Goal: Information Seeking & Learning: Learn about a topic

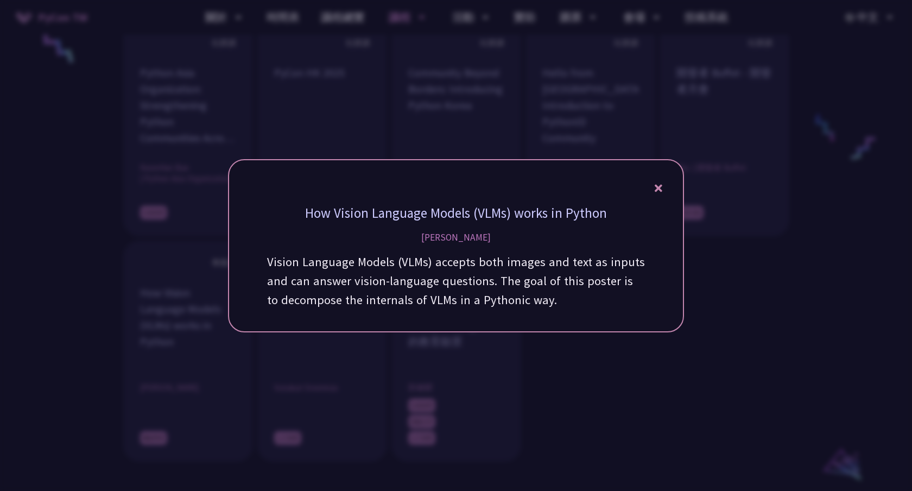
click at [171, 65] on div at bounding box center [456, 245] width 912 height 491
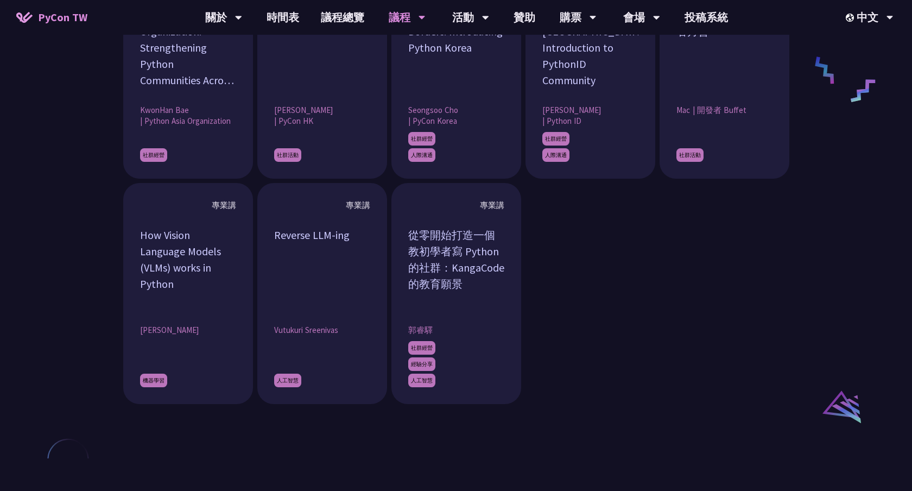
scroll to position [920, 0]
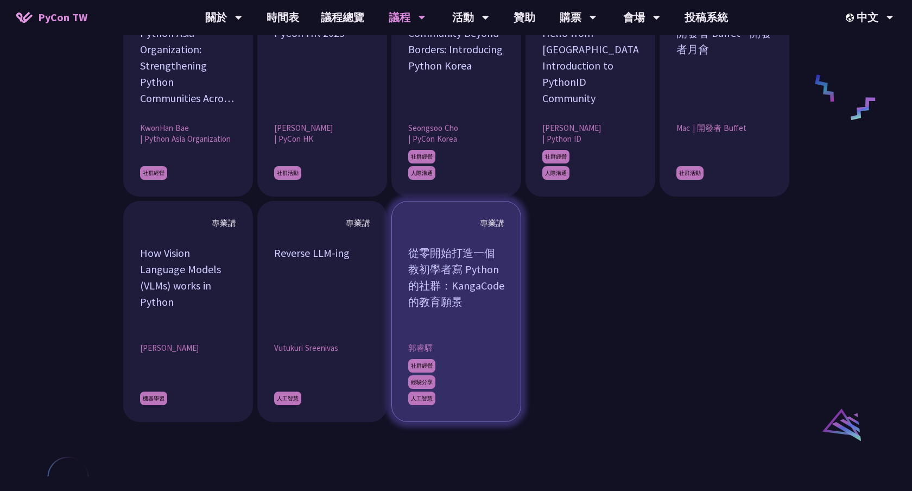
click at [492, 223] on div "專業講" at bounding box center [456, 223] width 96 height 11
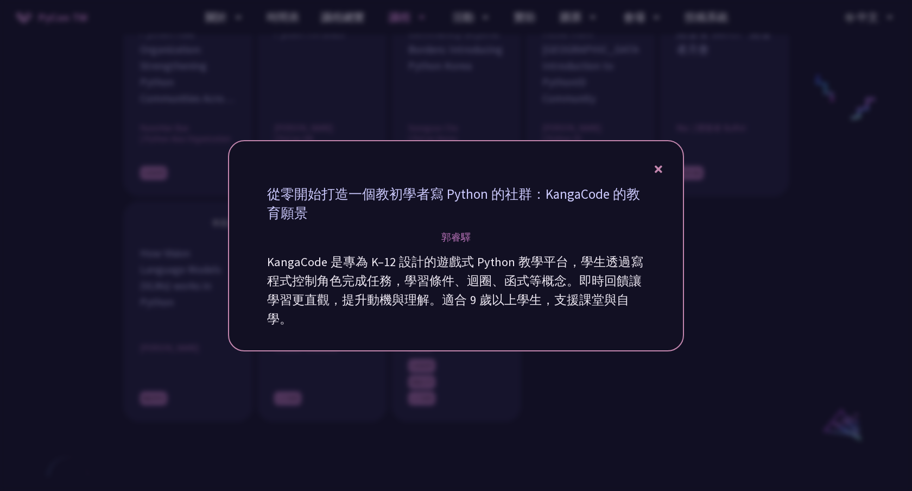
click at [540, 447] on div at bounding box center [456, 245] width 912 height 491
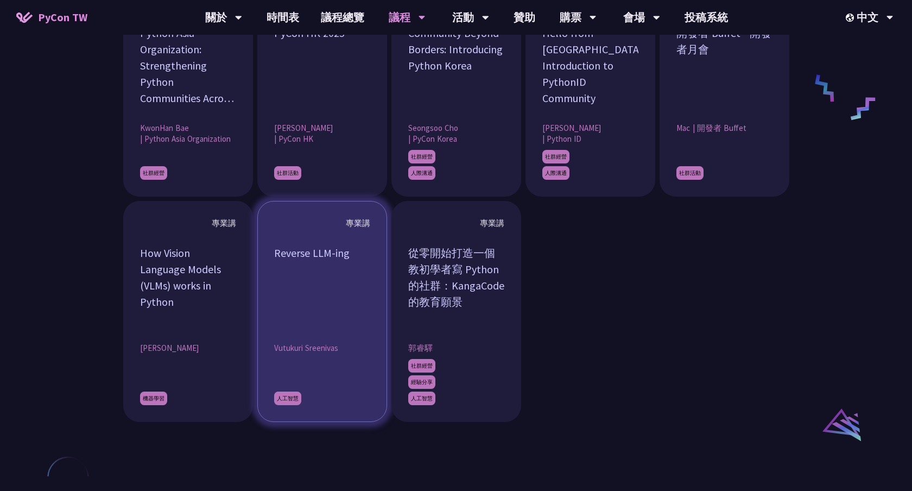
click at [310, 313] on div "Reverse LLM-ing" at bounding box center [322, 285] width 96 height 81
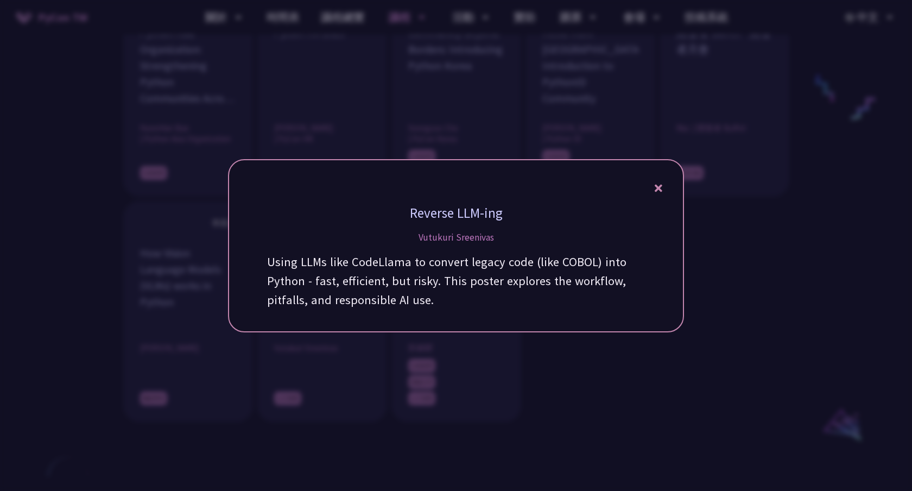
click at [91, 336] on div at bounding box center [456, 245] width 912 height 491
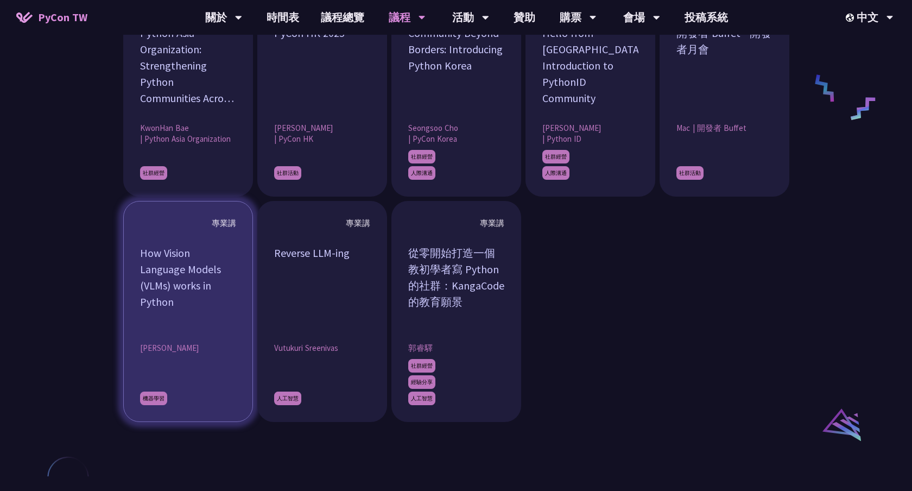
click at [197, 303] on div "How Vision Language Models (VLMs) works in Python" at bounding box center [188, 285] width 96 height 81
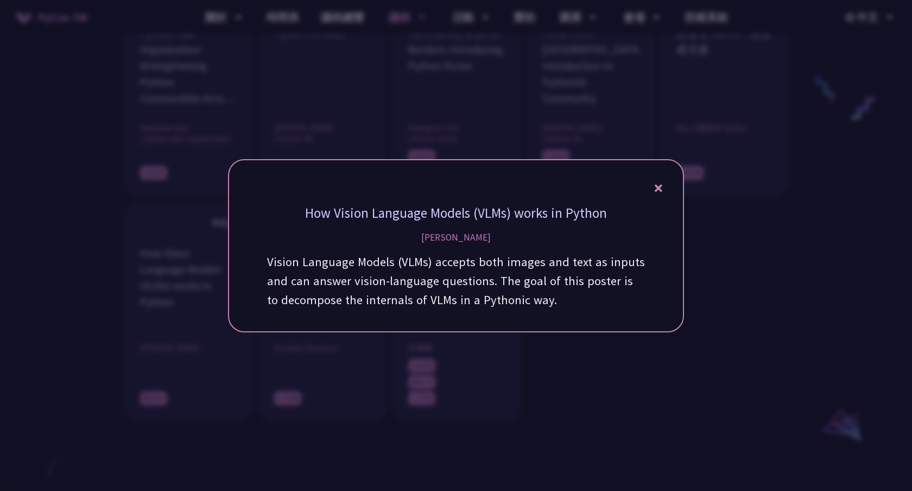
click at [100, 317] on div at bounding box center [456, 245] width 912 height 491
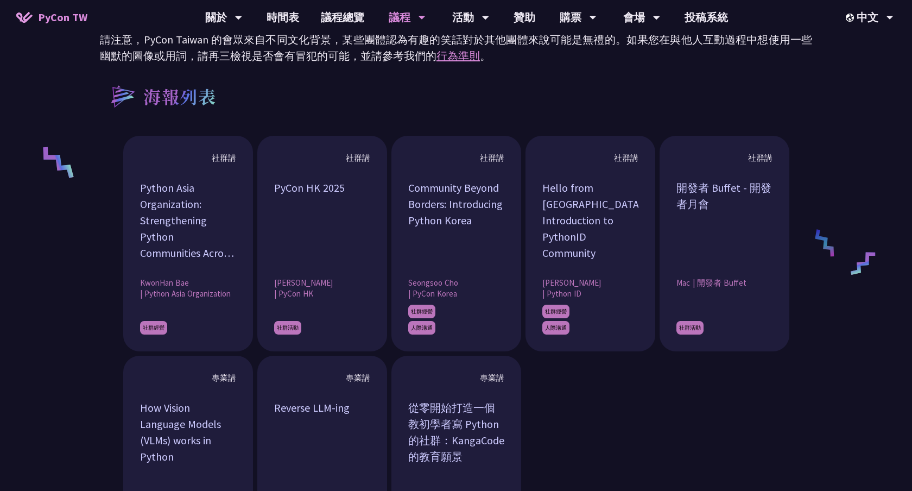
scroll to position [761, 0]
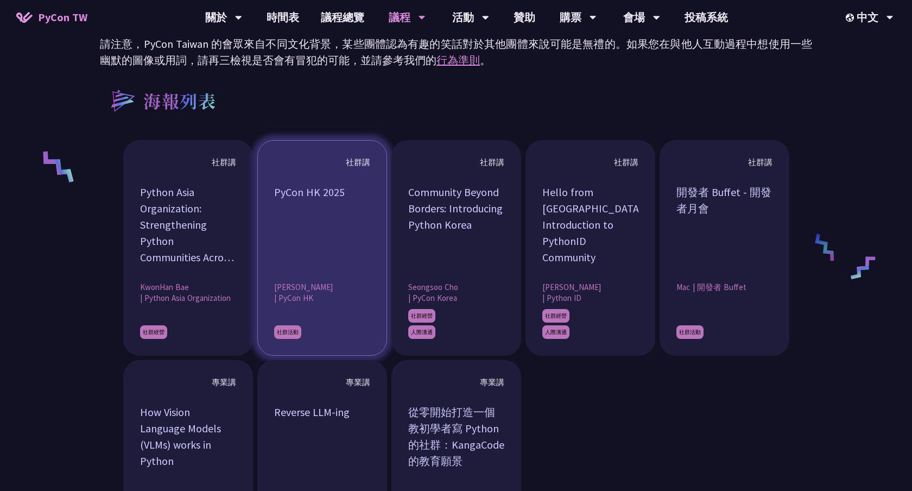
click at [299, 238] on div "PyCon HK 2025" at bounding box center [322, 224] width 96 height 81
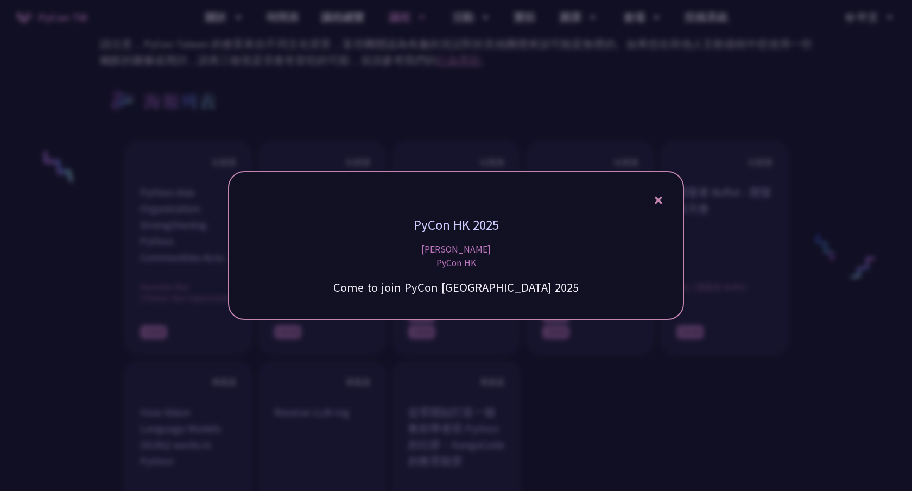
click at [181, 274] on div at bounding box center [456, 245] width 912 height 491
